Goal: Use online tool/utility: Utilize a website feature to perform a specific function

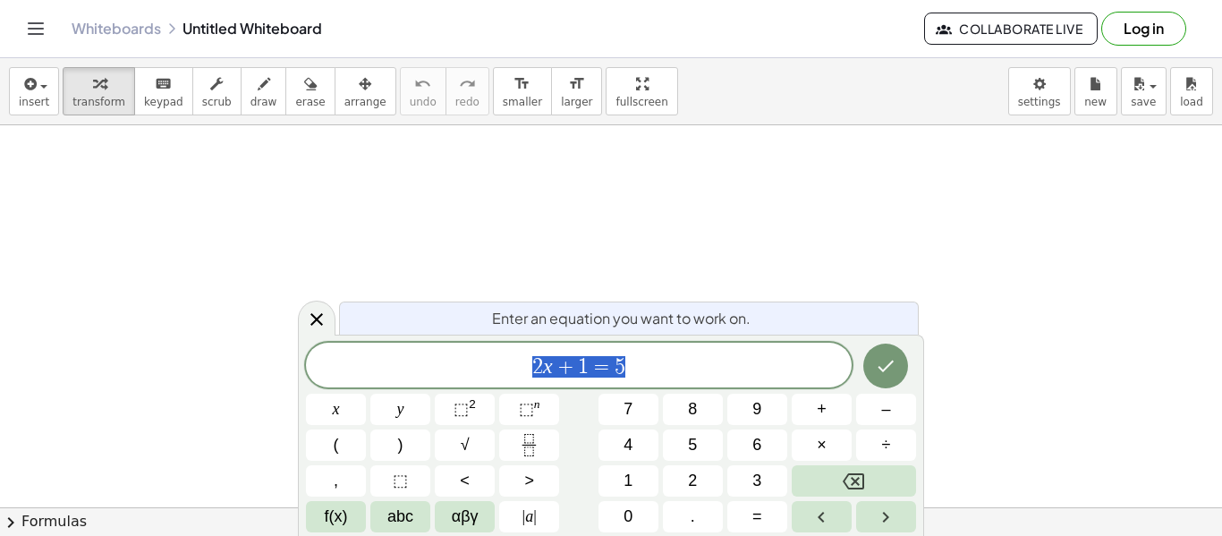
scroll to position [166, 0]
click at [672, 367] on span "2 x + 1 = 5" at bounding box center [579, 366] width 546 height 25
click at [111, 319] on div at bounding box center [611, 341] width 1222 height 764
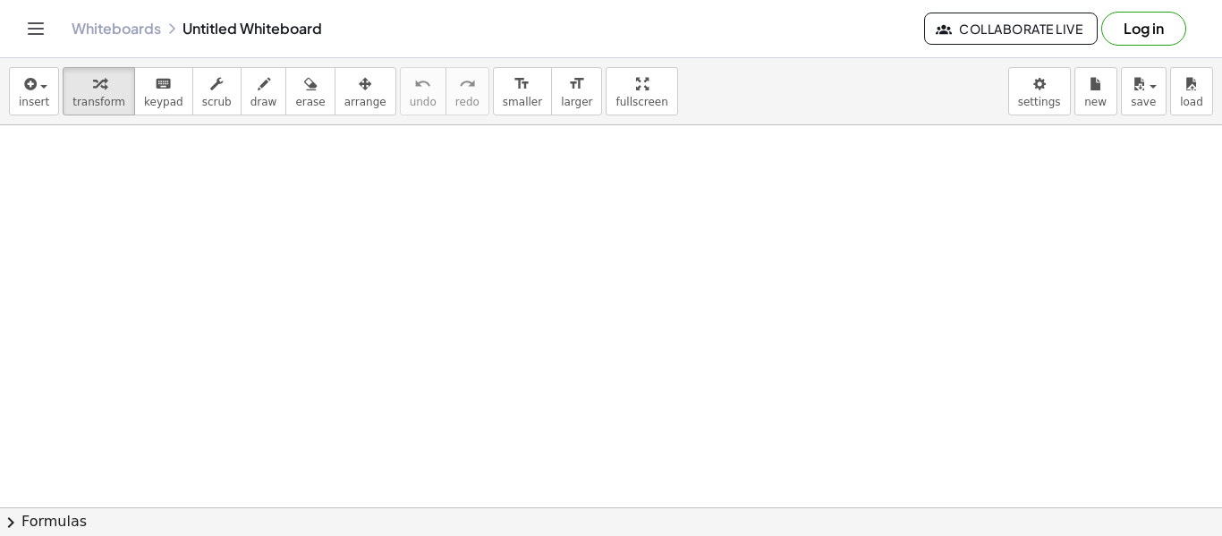
scroll to position [339, 0]
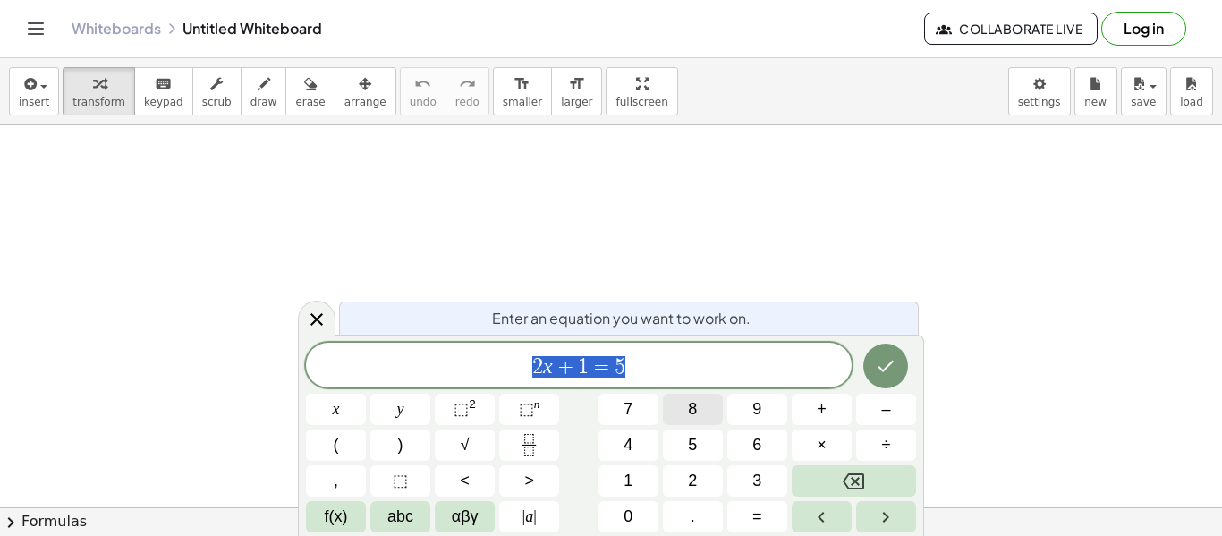
scroll to position [1, 0]
click at [676, 374] on span "2 x + 1 = 5" at bounding box center [579, 366] width 546 height 25
click at [893, 375] on icon "Done" at bounding box center [885, 365] width 21 height 21
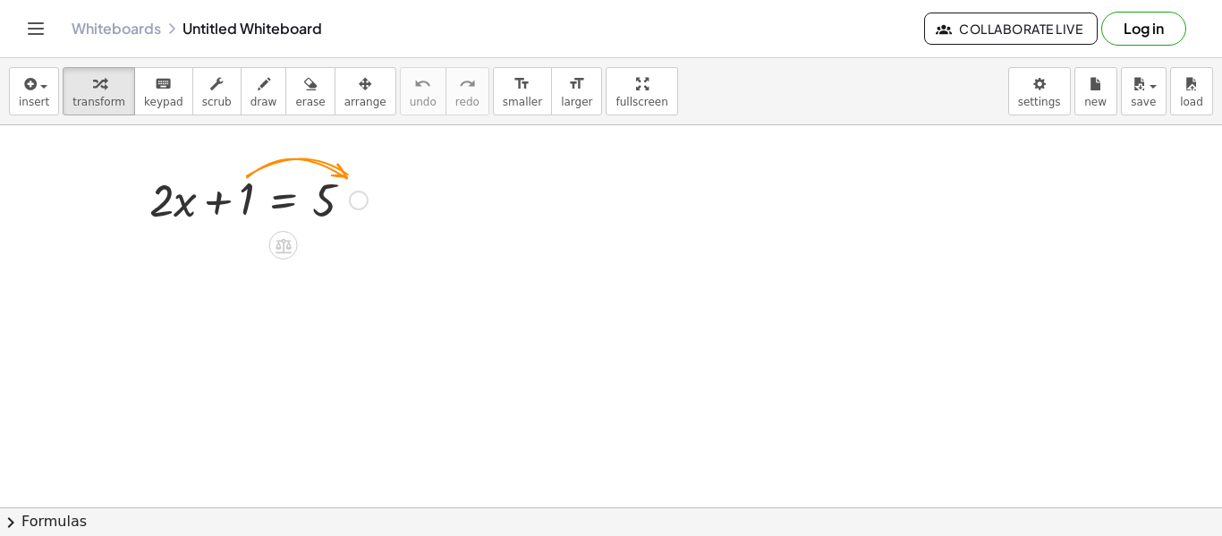
click at [372, 204] on div at bounding box center [258, 198] width 236 height 61
click at [363, 198] on div at bounding box center [359, 200] width 20 height 20
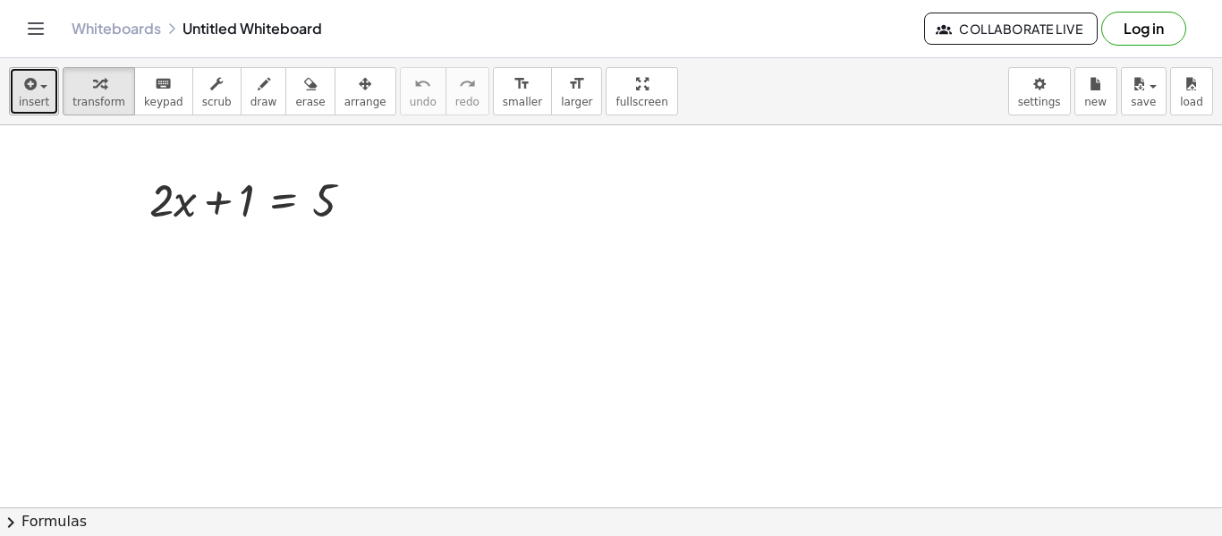
click at [21, 82] on icon "button" at bounding box center [29, 83] width 16 height 21
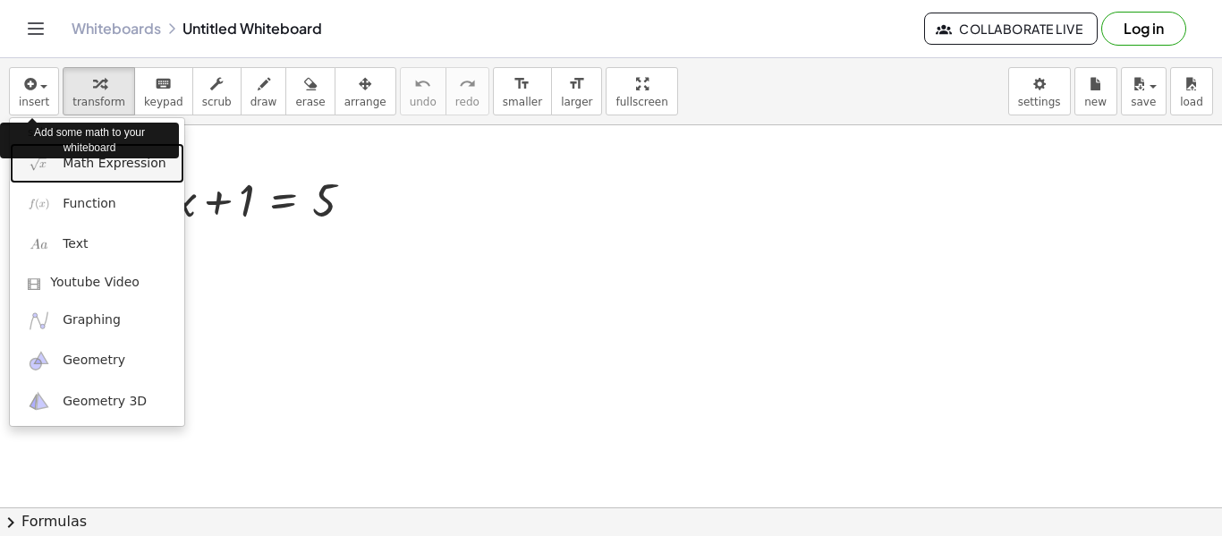
click at [119, 170] on span "Math Expression" at bounding box center [114, 164] width 103 height 18
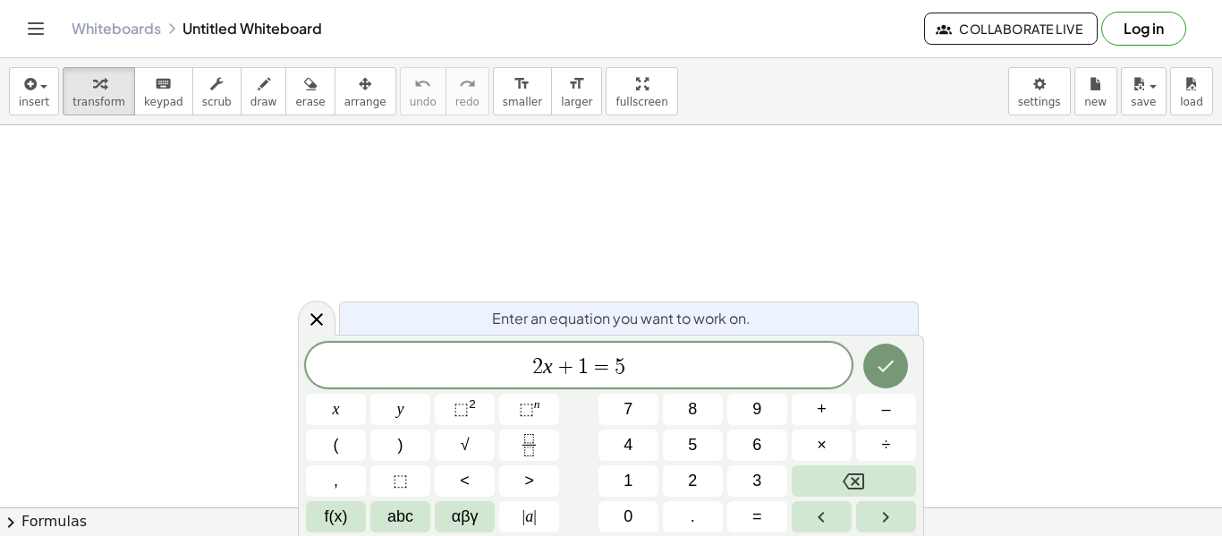
scroll to position [1, 0]
click at [664, 357] on span "2 x + 1 = 5 ​" at bounding box center [579, 366] width 546 height 25
click at [398, 518] on span "abc" at bounding box center [400, 516] width 26 height 24
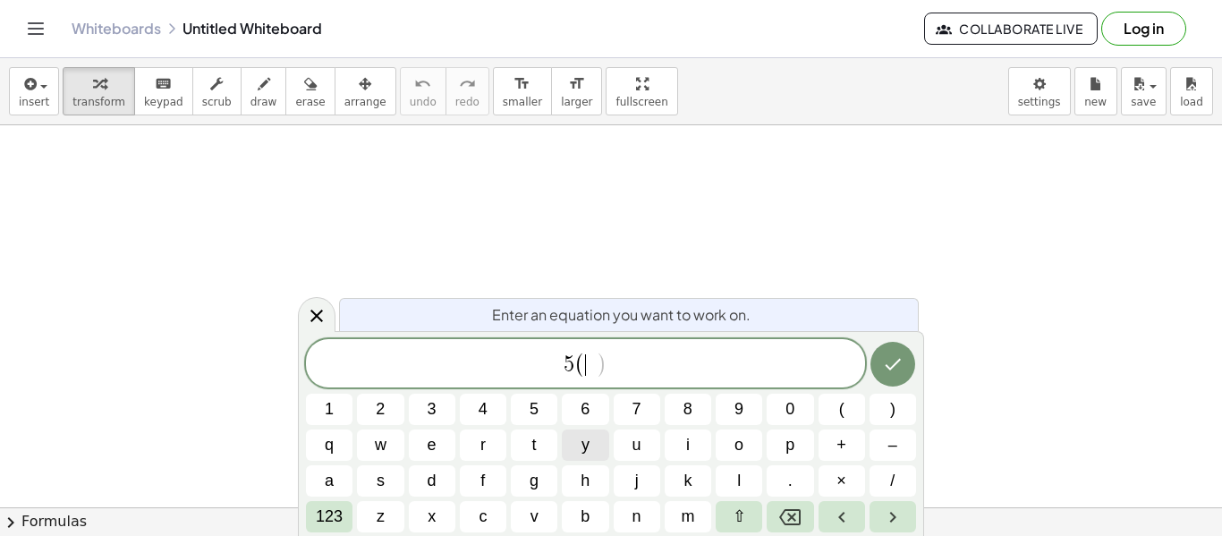
click at [574, 447] on button "y" at bounding box center [585, 444] width 47 height 31
click at [330, 511] on span "123" at bounding box center [329, 516] width 27 height 24
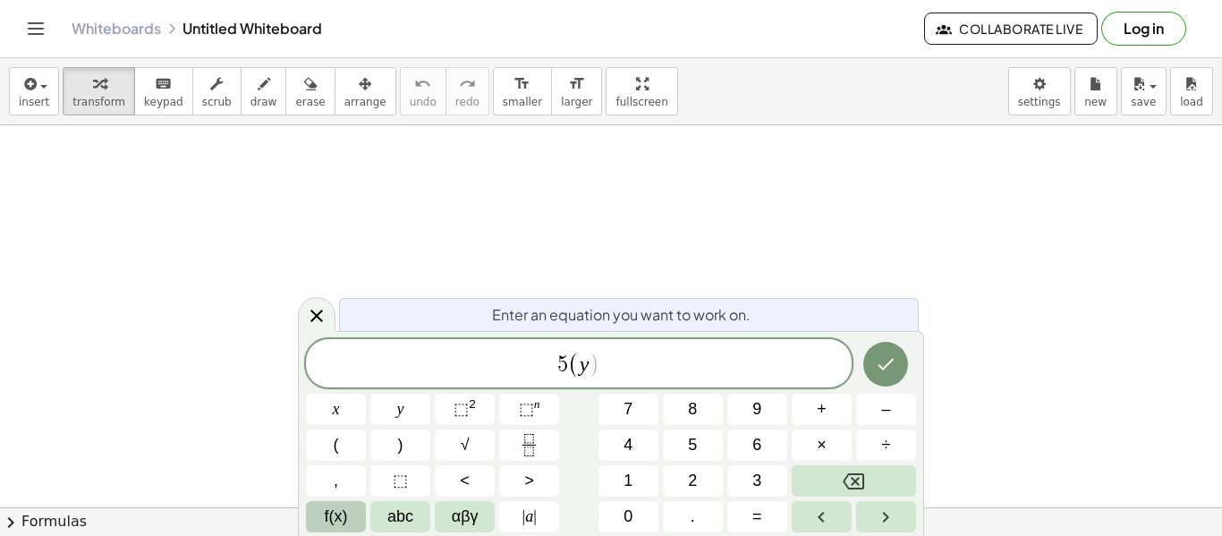
click at [328, 520] on span "f(x)" at bounding box center [336, 516] width 23 height 24
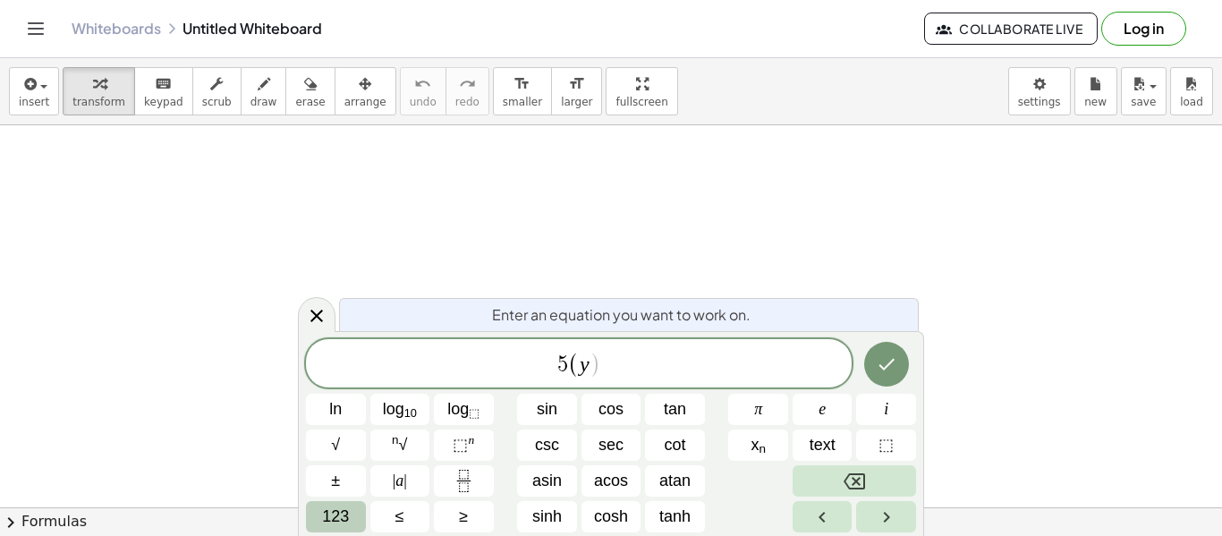
click at [329, 512] on span "123" at bounding box center [335, 516] width 27 height 24
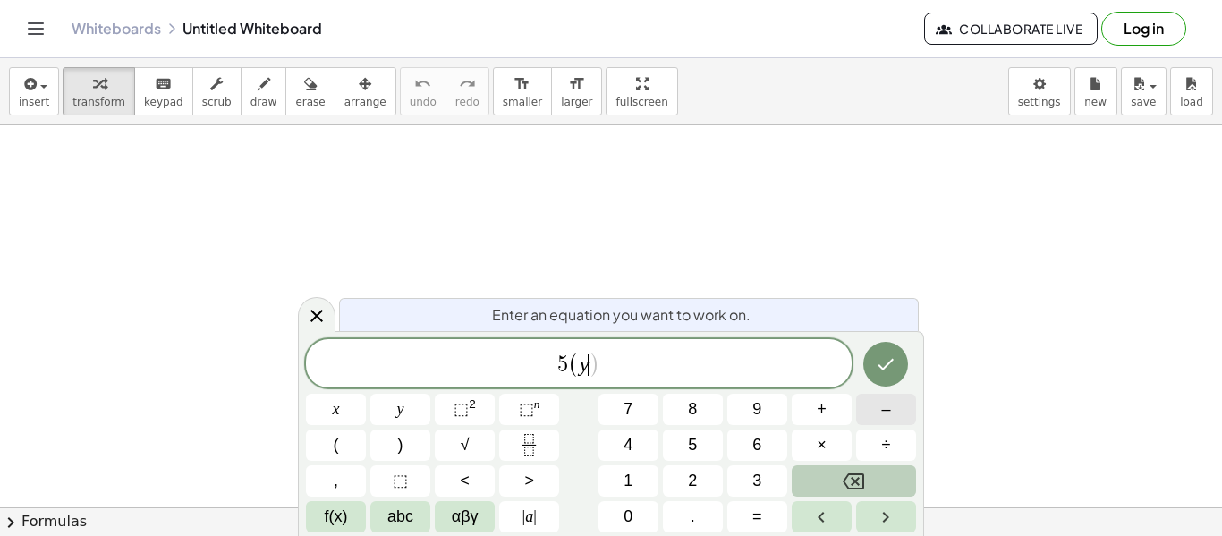
click at [876, 399] on button "–" at bounding box center [886, 408] width 60 height 31
click at [691, 482] on span "2" at bounding box center [692, 481] width 9 height 24
click at [419, 454] on button ")" at bounding box center [400, 444] width 60 height 31
click at [883, 419] on span "–" at bounding box center [885, 409] width 9 height 24
click at [624, 419] on span "7" at bounding box center [627, 409] width 9 height 24
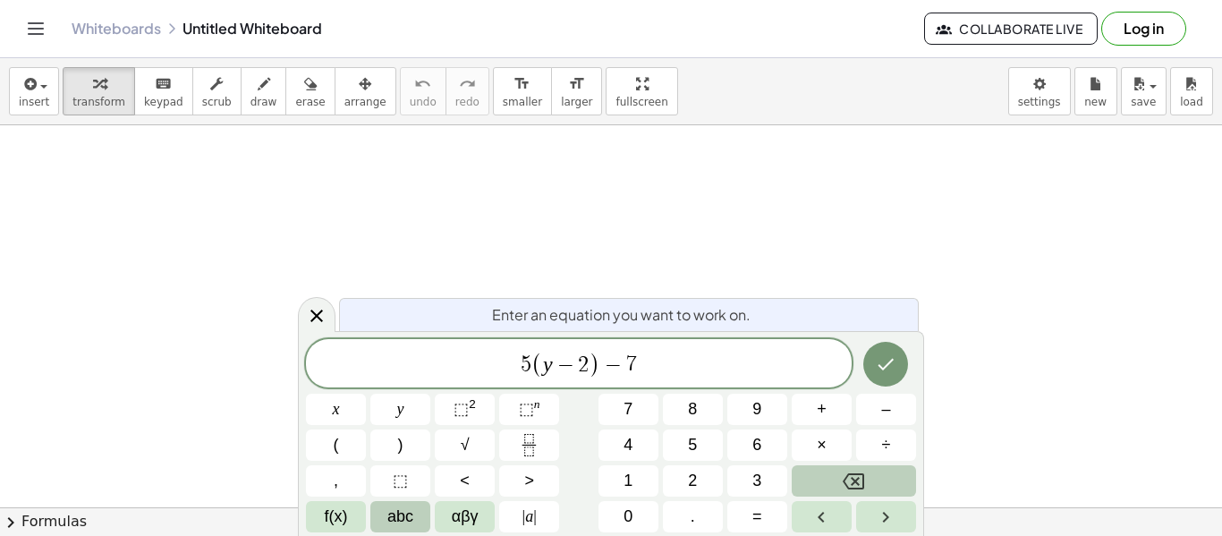
click at [387, 506] on span "abc" at bounding box center [400, 516] width 26 height 24
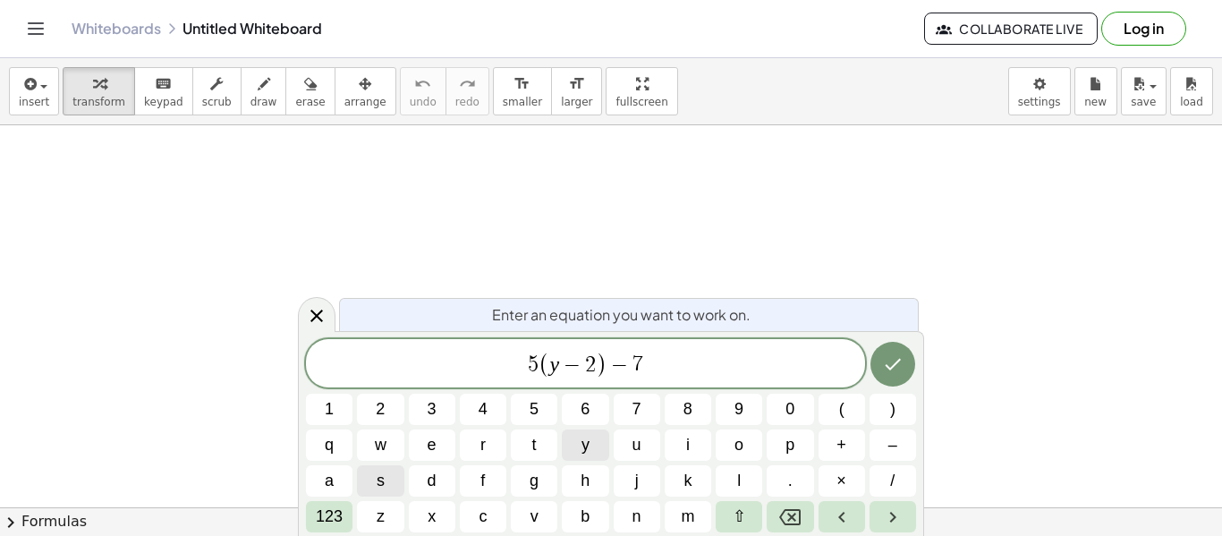
click at [588, 453] on span "y" at bounding box center [585, 445] width 8 height 24
click at [334, 517] on span "123" at bounding box center [329, 516] width 27 height 24
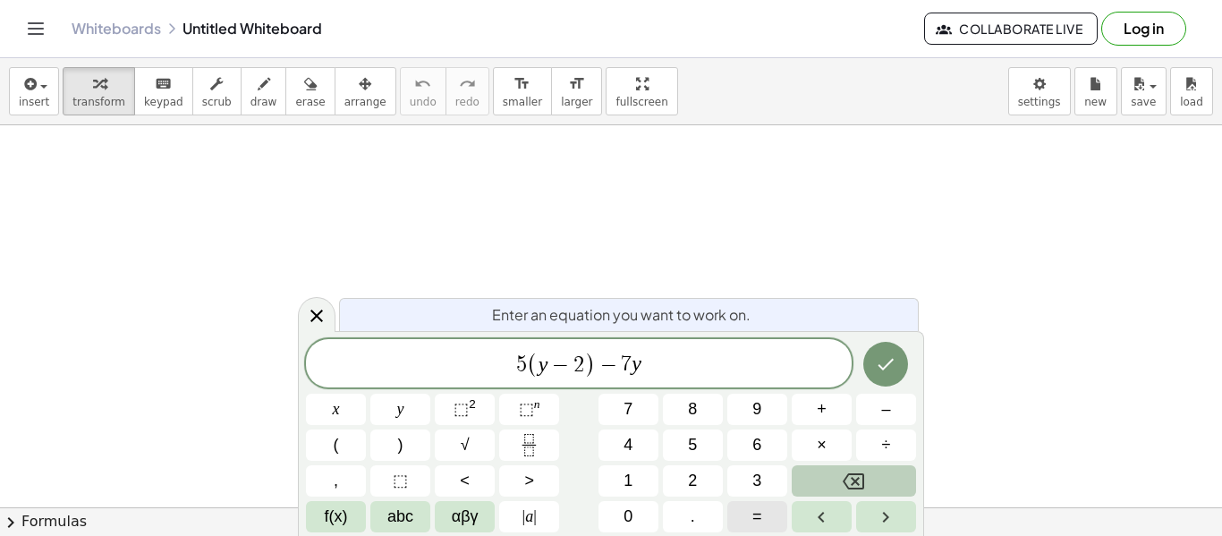
click at [756, 503] on button "=" at bounding box center [757, 516] width 60 height 31
click at [901, 402] on button "–" at bounding box center [886, 408] width 60 height 31
click at [771, 475] on button "3" at bounding box center [757, 480] width 60 height 31
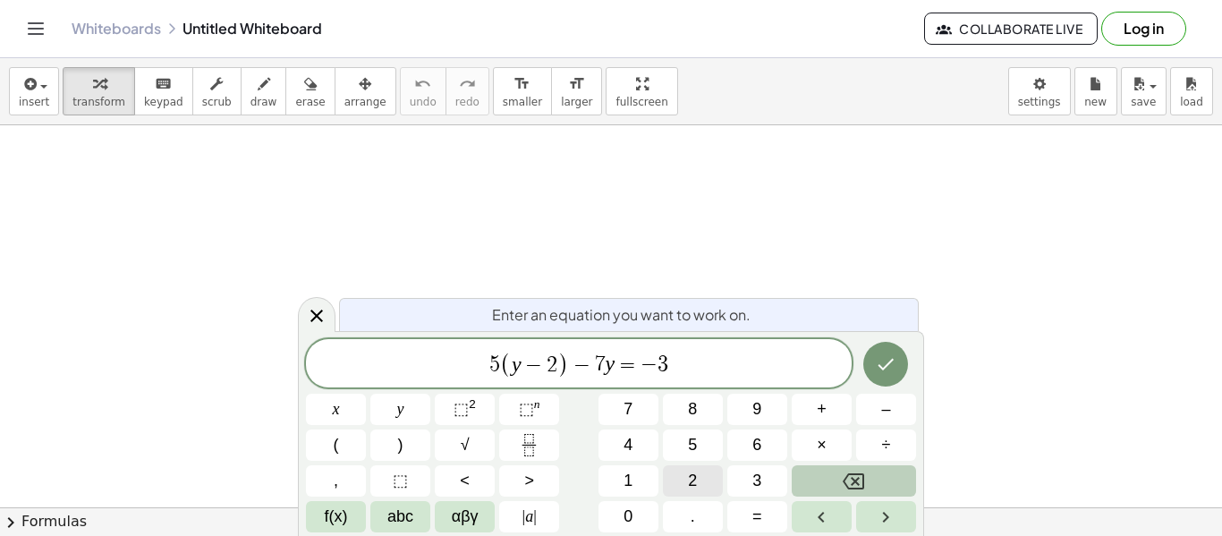
click at [698, 486] on button "2" at bounding box center [693, 480] width 60 height 31
click at [878, 364] on icon "Done" at bounding box center [885, 363] width 21 height 21
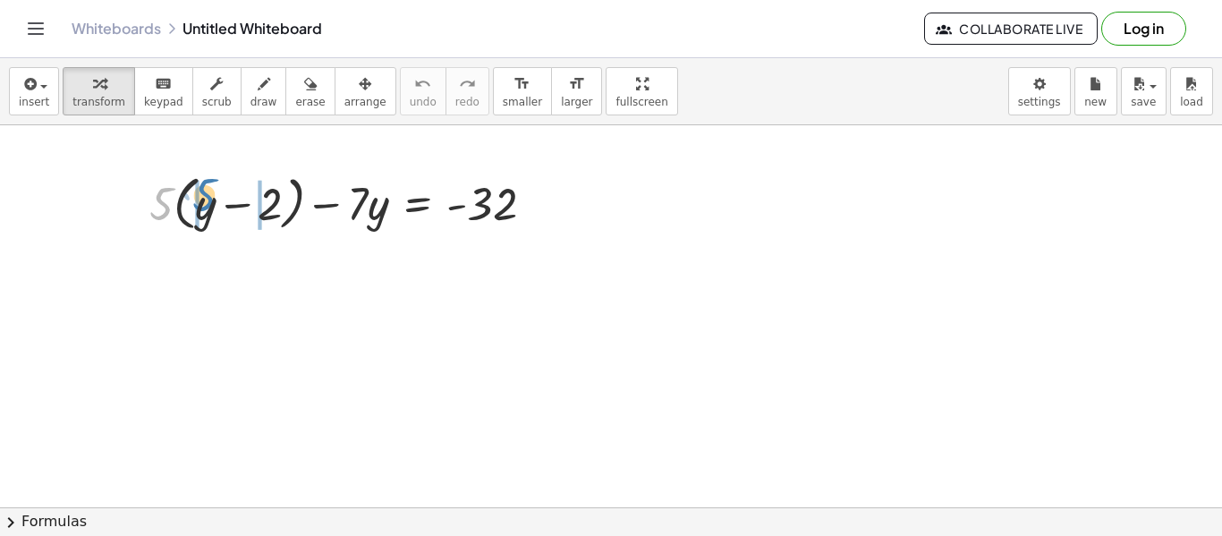
drag, startPoint x: 165, startPoint y: 199, endPoint x: 207, endPoint y: 193, distance: 43.3
click at [207, 193] on div at bounding box center [348, 202] width 417 height 68
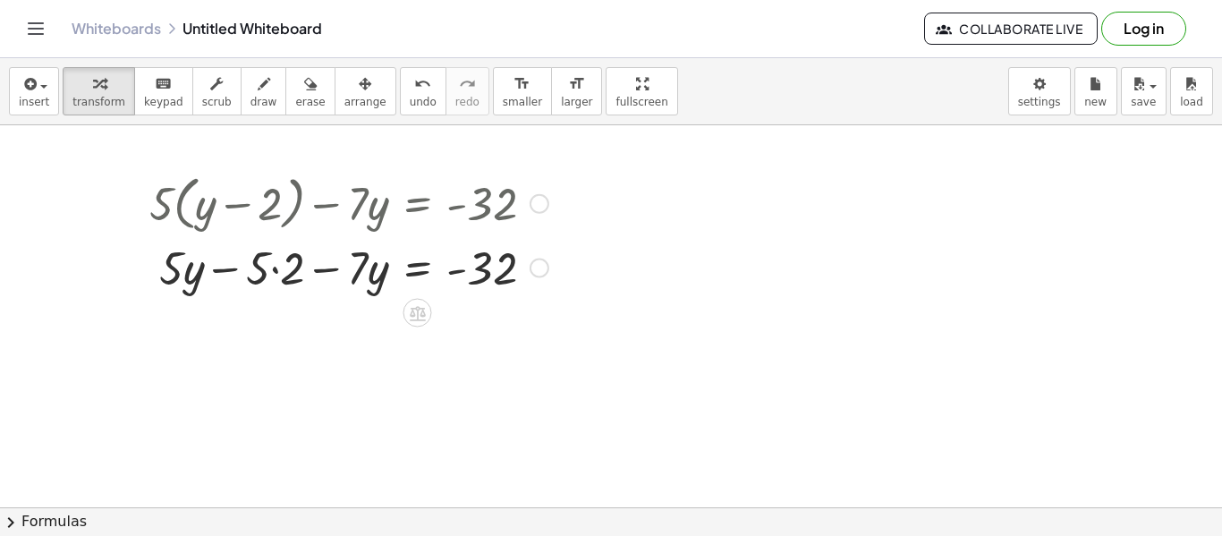
click at [275, 268] on div at bounding box center [348, 266] width 417 height 61
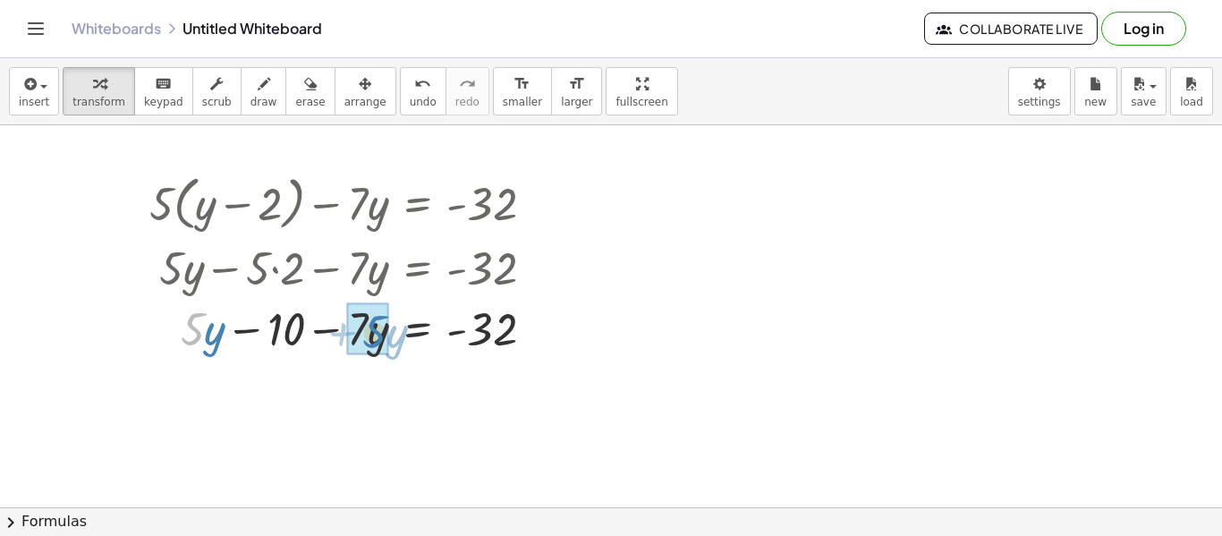
drag, startPoint x: 186, startPoint y: 329, endPoint x: 368, endPoint y: 332, distance: 182.5
